Goal: Task Accomplishment & Management: Manage account settings

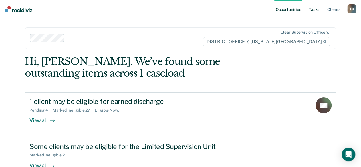
click at [313, 11] on link "Tasks" at bounding box center [314, 9] width 13 height 18
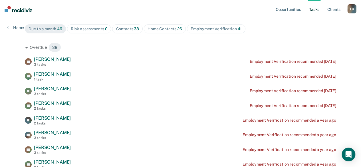
scroll to position [65, 0]
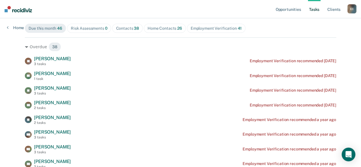
click at [134, 29] on span "38" at bounding box center [136, 28] width 5 height 5
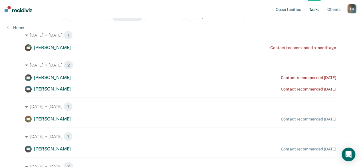
scroll to position [77, 0]
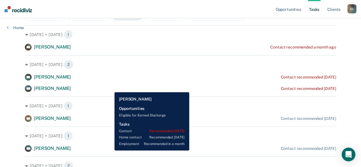
click at [110, 88] on div "SW [PERSON_NAME] Contact recommended [DATE]" at bounding box center [180, 88] width 311 height 7
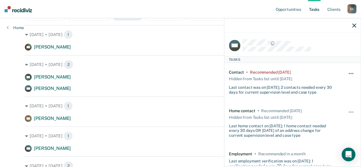
click at [347, 72] on button "button" at bounding box center [351, 76] width 10 height 9
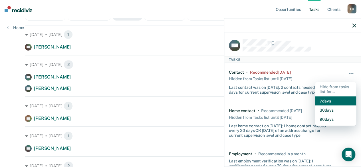
click at [326, 99] on button "7 days" at bounding box center [335, 100] width 41 height 9
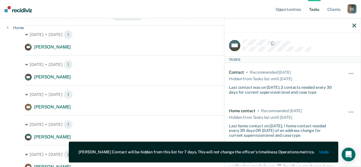
click at [354, 26] on icon "button" at bounding box center [354, 25] width 4 height 4
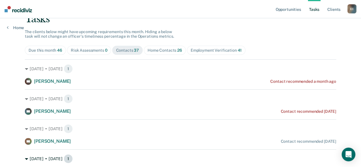
scroll to position [0, 0]
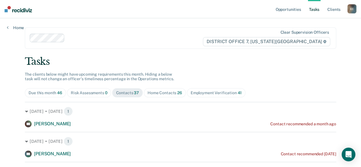
click at [156, 92] on div "Home Contacts 26" at bounding box center [165, 92] width 35 height 5
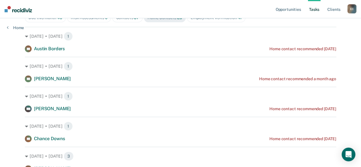
scroll to position [75, 0]
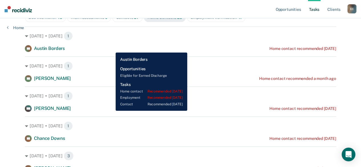
click at [111, 48] on div "[PERSON_NAME] Home contact recommended [DATE]" at bounding box center [180, 48] width 311 height 7
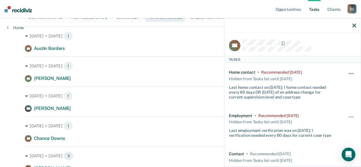
click at [350, 73] on span "button" at bounding box center [350, 73] width 1 height 1
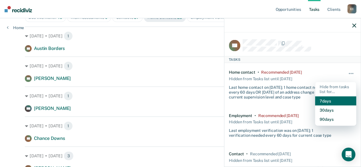
click at [328, 99] on button "7 days" at bounding box center [335, 100] width 41 height 9
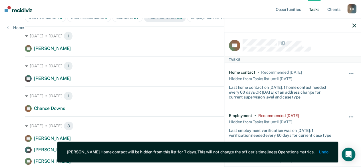
click at [355, 26] on icon "button" at bounding box center [354, 25] width 4 height 4
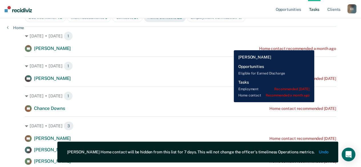
click at [229, 46] on div "BP [PERSON_NAME] Home contact recommended a month ago" at bounding box center [180, 48] width 311 height 7
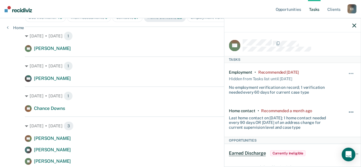
click at [346, 112] on button "button" at bounding box center [351, 114] width 10 height 9
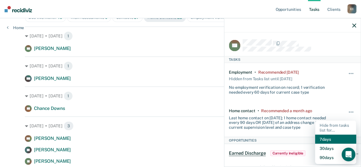
click at [334, 137] on button "7 days" at bounding box center [335, 139] width 41 height 9
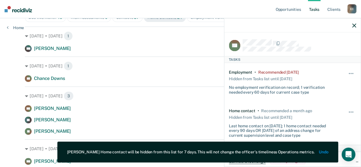
click at [206, 115] on div "TM [PERSON_NAME] Home contact recommended [DATE] TP [PERSON_NAME] Home contact …" at bounding box center [180, 120] width 311 height 30
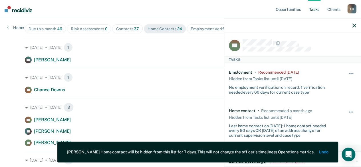
scroll to position [64, 0]
click at [352, 29] on div at bounding box center [292, 25] width 136 height 14
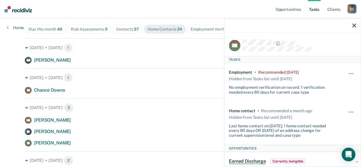
click at [354, 27] on icon "button" at bounding box center [354, 25] width 4 height 4
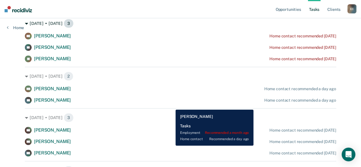
scroll to position [148, 0]
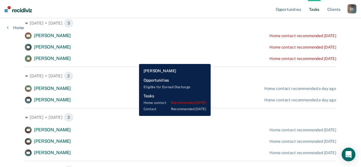
click at [135, 60] on div "[PERSON_NAME] Home contact recommended [DATE]" at bounding box center [180, 58] width 311 height 7
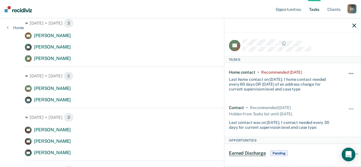
click at [346, 73] on button "button" at bounding box center [351, 76] width 10 height 9
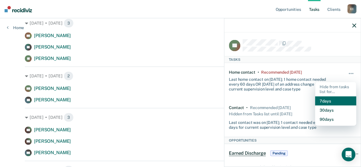
click at [322, 99] on button "7 days" at bounding box center [335, 100] width 41 height 9
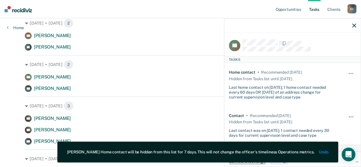
click at [354, 23] on button "button" at bounding box center [354, 25] width 4 height 5
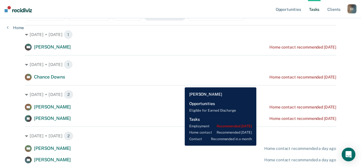
scroll to position [0, 0]
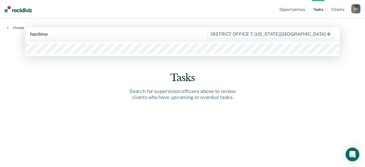
type input "[PERSON_NAME]"
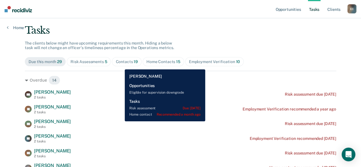
scroll to position [31, 0]
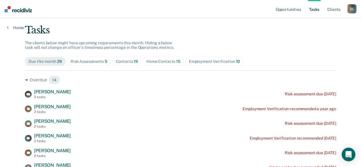
click at [154, 64] on span "Home Contacts 15" at bounding box center [163, 61] width 41 height 9
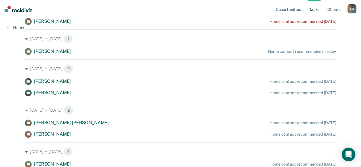
scroll to position [311, 0]
